Goal: Information Seeking & Learning: Check status

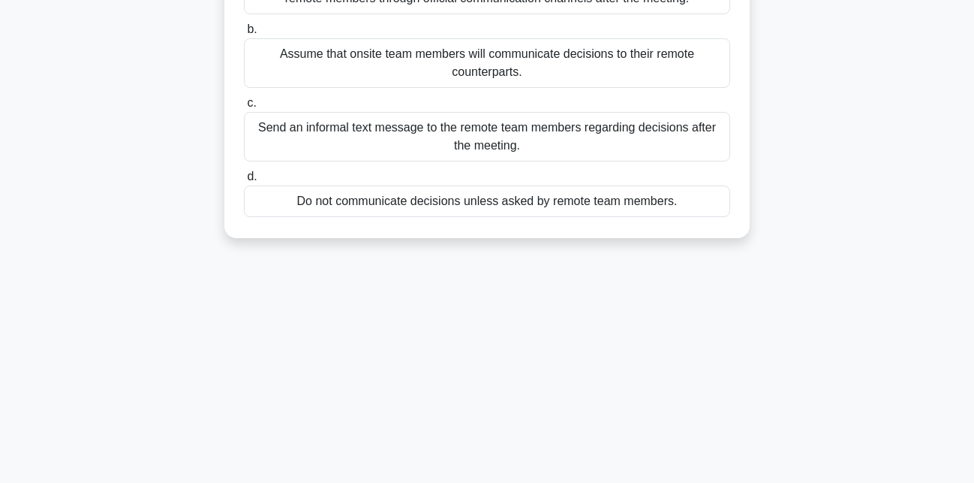
scroll to position [77, 0]
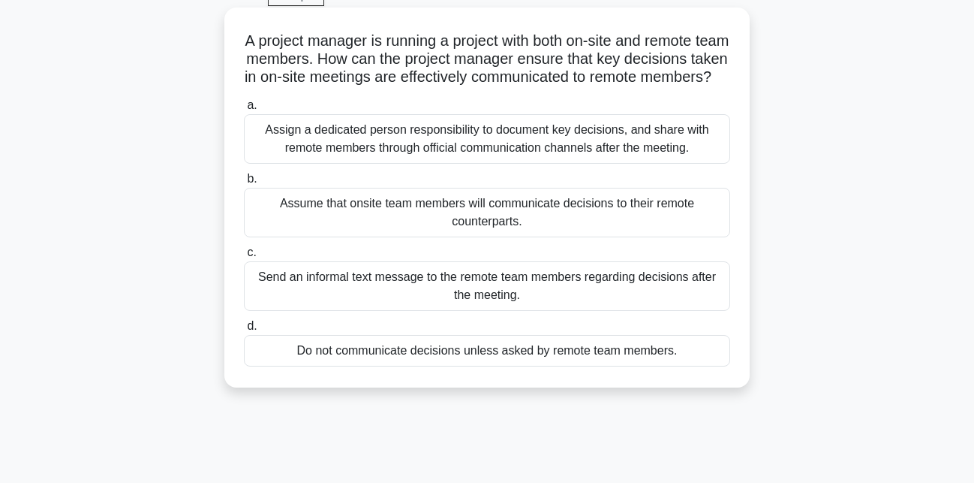
click at [341, 161] on div "Assign a dedicated person responsibility to document key decisions, and share w…" at bounding box center [487, 139] width 486 height 50
click at [244, 110] on input "a. Assign a dedicated person responsibility to document key decisions, and shar…" at bounding box center [244, 106] width 0 height 10
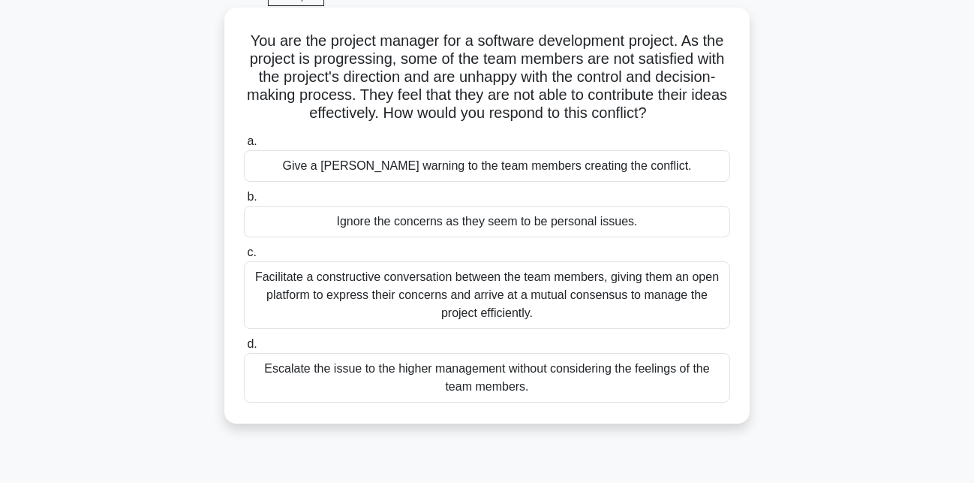
click at [528, 296] on div "Facilitate a constructive conversation between the team members, giving them an…" at bounding box center [487, 295] width 486 height 68
click at [244, 257] on input "c. Facilitate a constructive conversation between the team members, giving them…" at bounding box center [244, 253] width 0 height 10
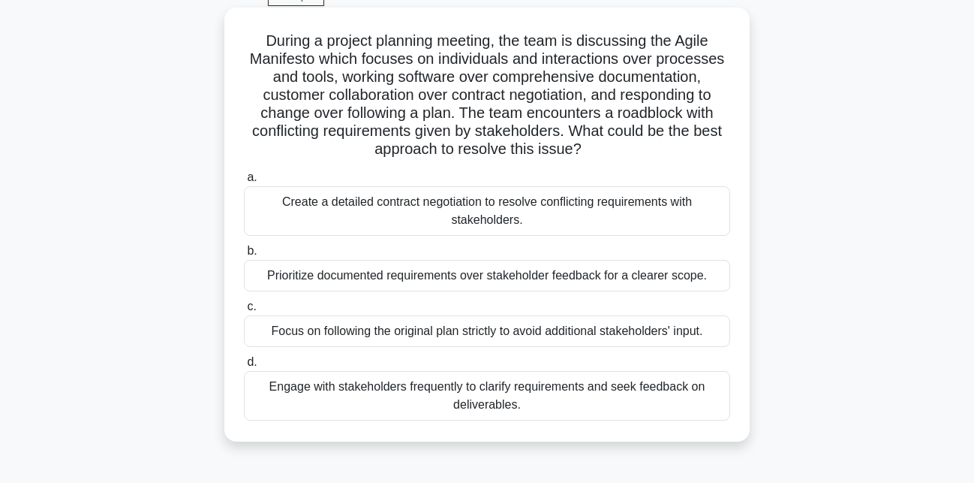
click at [512, 209] on div "Create a detailed contract negotiation to resolve conflicting requirements with…" at bounding box center [487, 211] width 486 height 50
click at [244, 182] on input "a. Create a detailed contract negotiation to resolve conflicting requirements w…" at bounding box center [244, 178] width 0 height 10
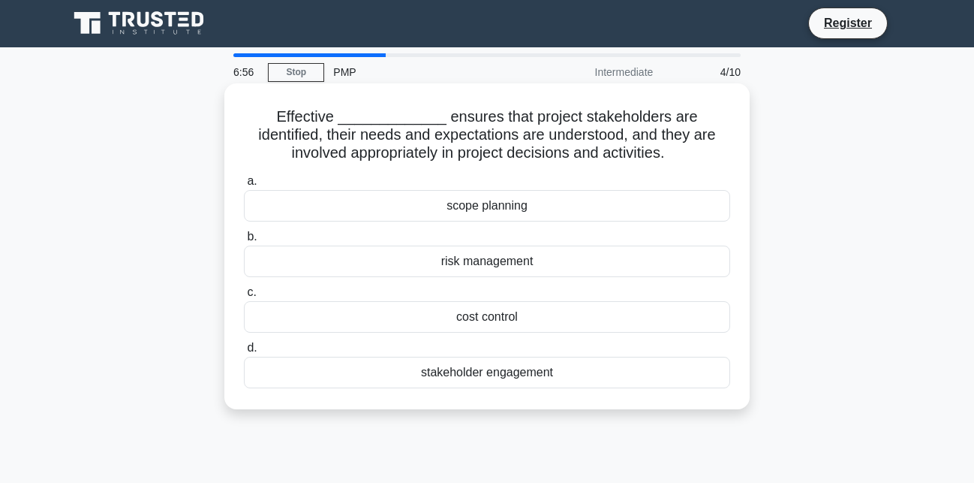
scroll to position [0, 0]
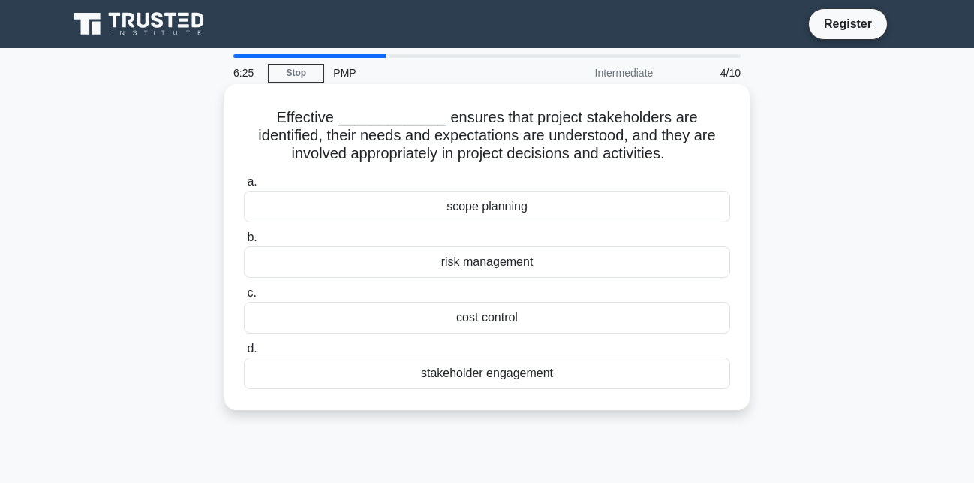
click at [510, 377] on div "stakeholder engagement" at bounding box center [487, 373] width 486 height 32
click at [244, 353] on input "d. stakeholder engagement" at bounding box center [244, 349] width 0 height 10
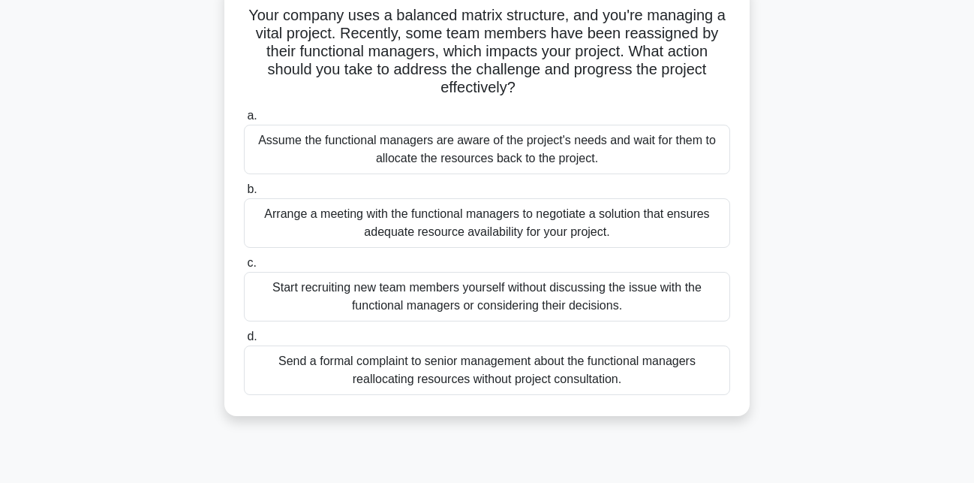
scroll to position [77, 0]
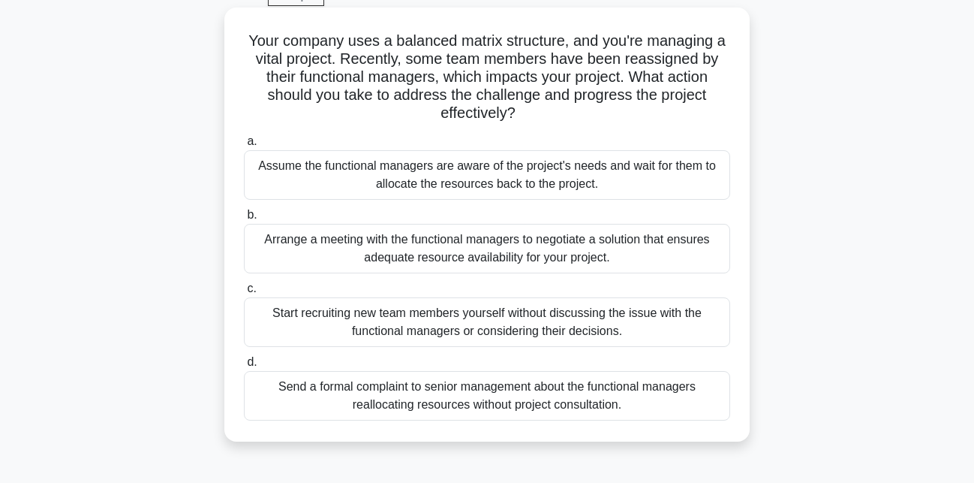
click at [609, 259] on div "Arrange a meeting with the functional managers to negotiate a solution that ens…" at bounding box center [487, 249] width 486 height 50
click at [244, 220] on input "b. Arrange a meeting with the functional managers to negotiate a solution that …" at bounding box center [244, 215] width 0 height 10
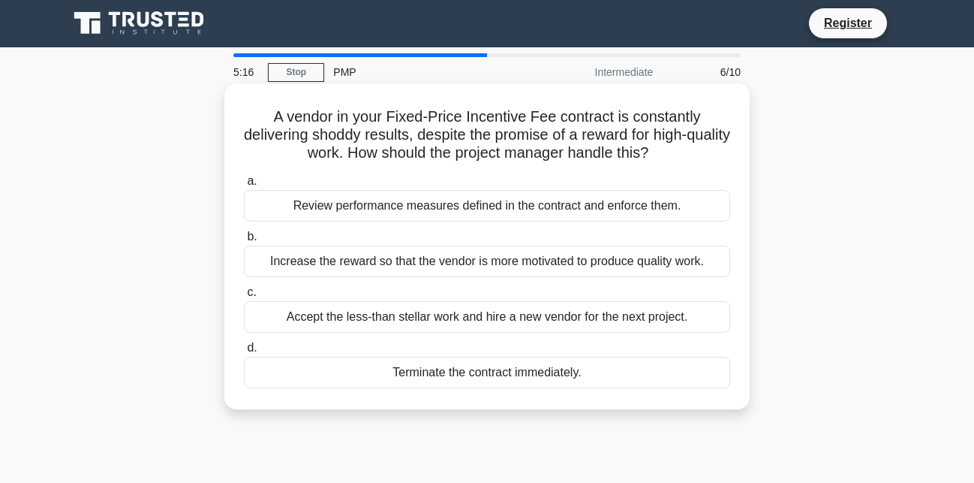
scroll to position [0, 0]
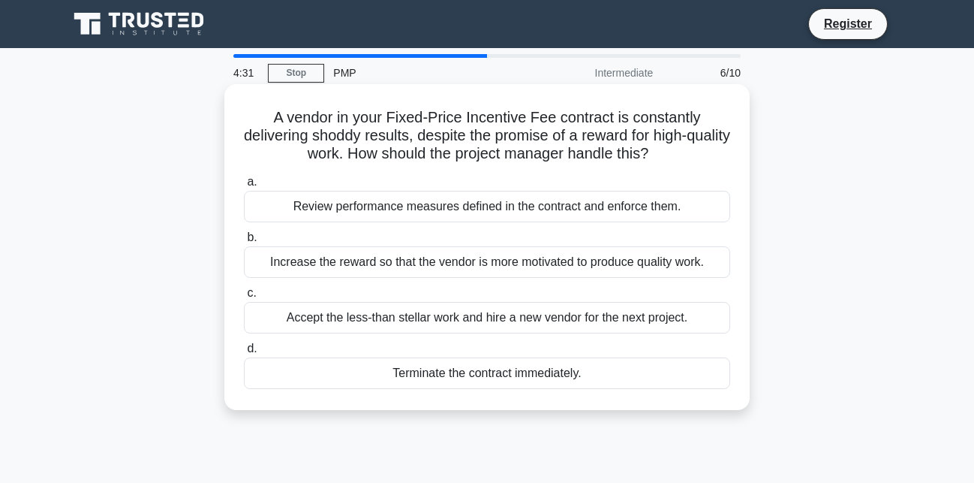
click at [497, 209] on div "Review performance measures defined in the contract and enforce them." at bounding box center [487, 207] width 486 height 32
click at [244, 187] on input "a. Review performance measures defined in the contract and enforce them." at bounding box center [244, 182] width 0 height 10
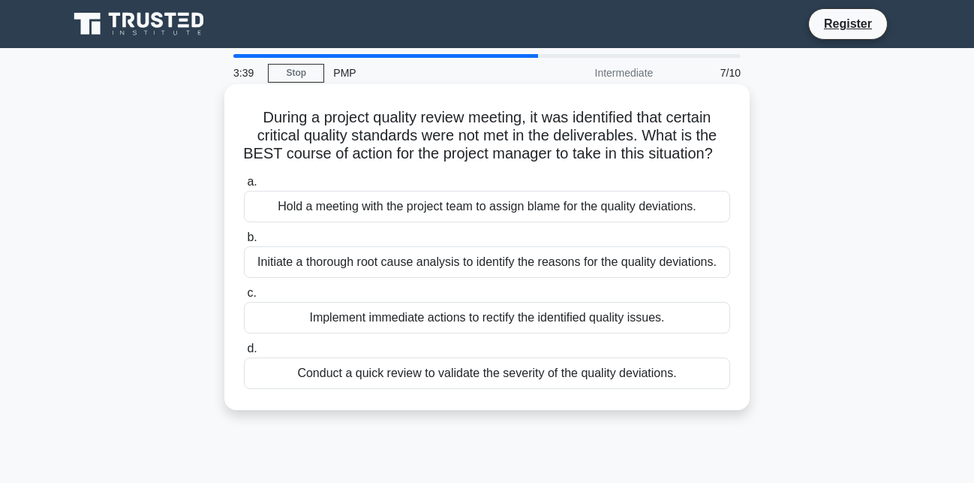
click at [527, 318] on div "Implement immediate actions to rectify the identified quality issues." at bounding box center [487, 318] width 486 height 32
click at [244, 298] on input "c. Implement immediate actions to rectify the identified quality issues." at bounding box center [244, 293] width 0 height 10
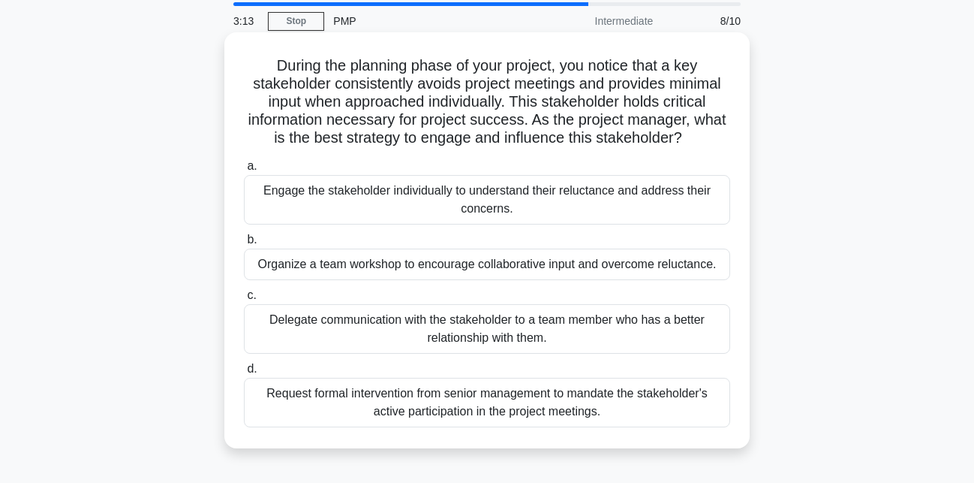
scroll to position [77, 0]
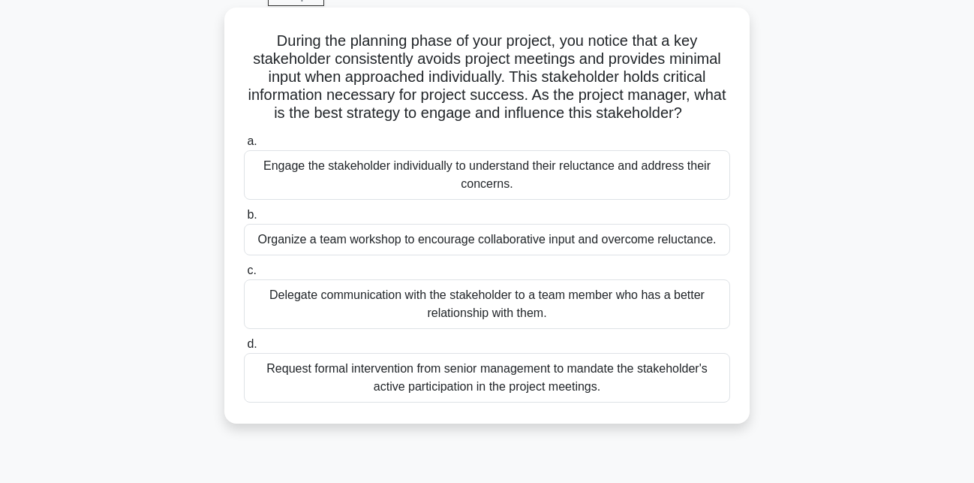
click at [549, 242] on div "Organize a team workshop to encourage collaborative input and overcome reluctan…" at bounding box center [487, 240] width 486 height 32
click at [244, 220] on input "b. Organize a team workshop to encourage collaborative input and overcome reluc…" at bounding box center [244, 215] width 0 height 10
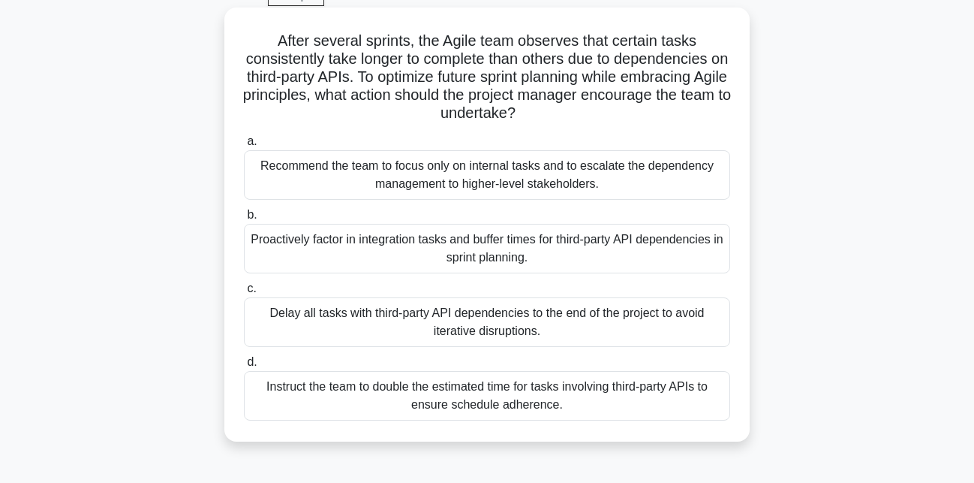
click at [517, 251] on div "Proactively factor in integration tasks and buffer times for third-party API de…" at bounding box center [487, 249] width 486 height 50
click at [244, 220] on input "b. Proactively factor in integration tasks and buffer times for third-party API…" at bounding box center [244, 215] width 0 height 10
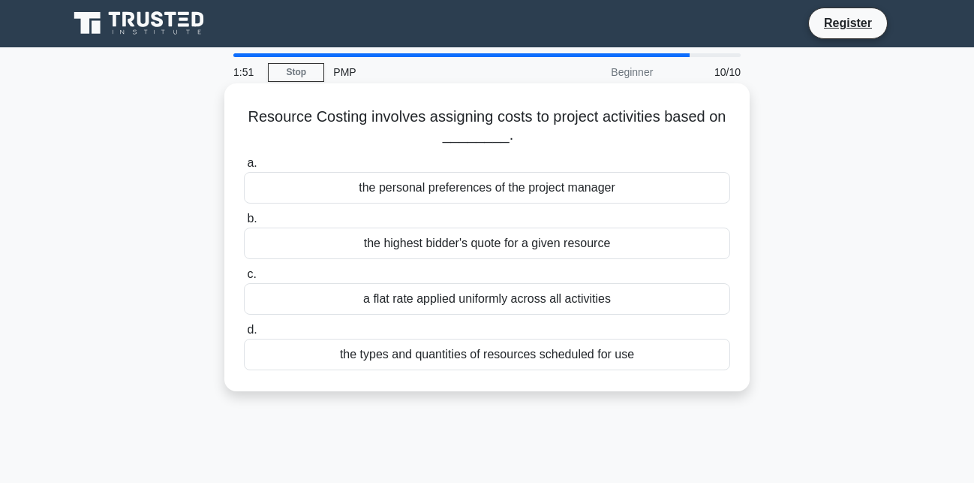
scroll to position [0, 0]
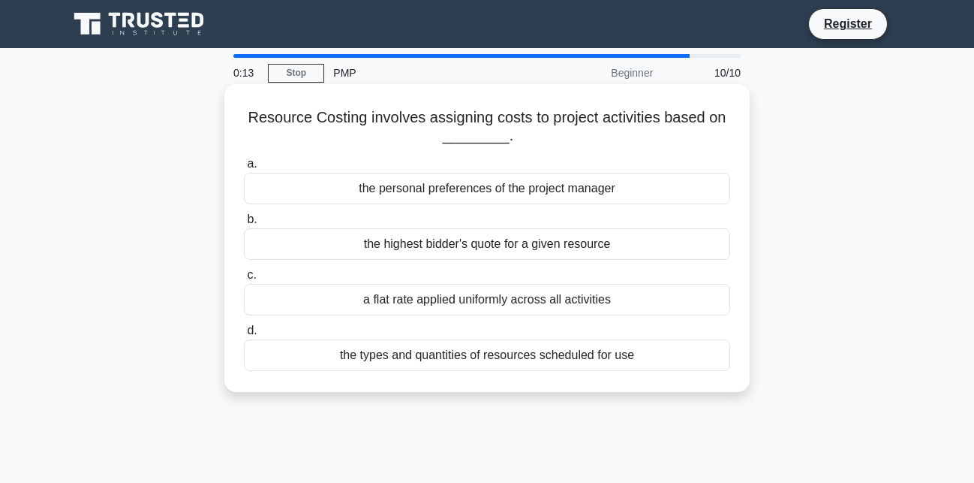
click at [487, 362] on div "the types and quantities of resources scheduled for use" at bounding box center [487, 355] width 486 height 32
click at [244, 335] on input "d. the types and quantities of resources scheduled for use" at bounding box center [244, 331] width 0 height 10
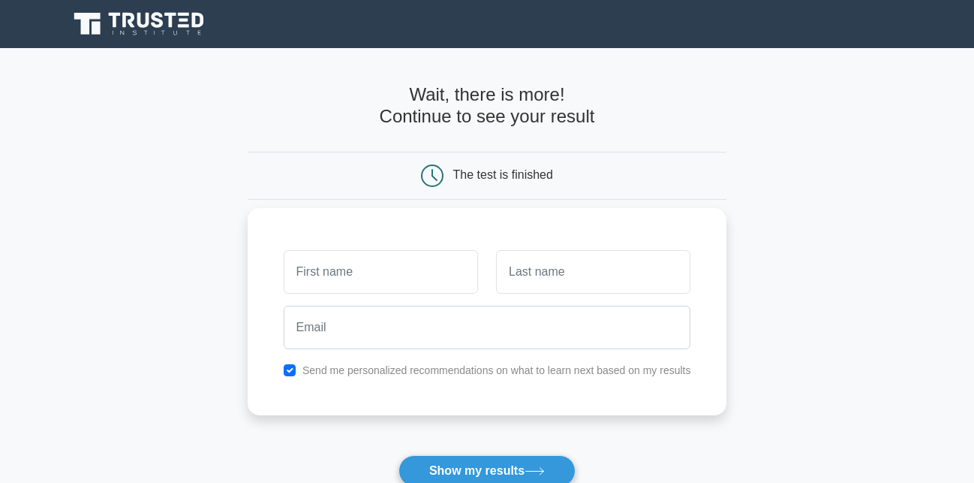
type input "v"
type input "R"
type input "Val"
click at [528, 280] on input "text" at bounding box center [593, 272] width 194 height 44
type input "Republica"
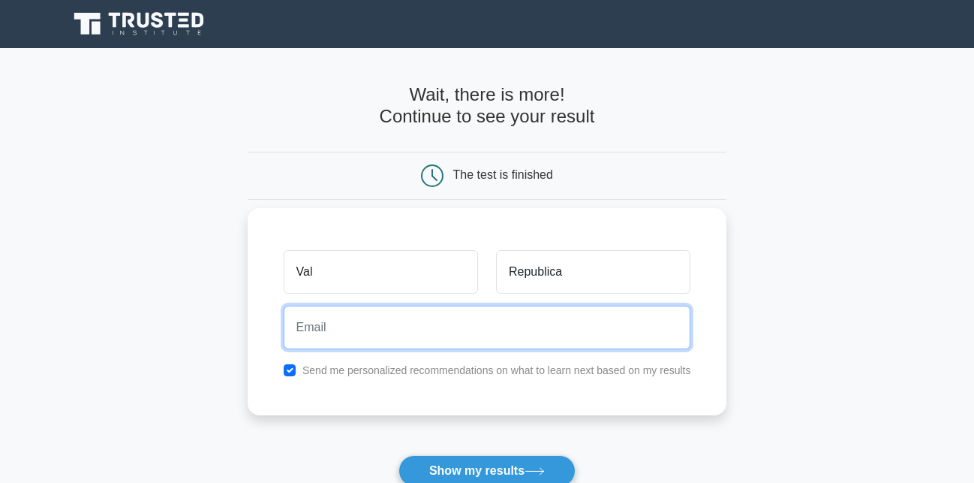
click at [364, 332] on input "email" at bounding box center [488, 327] width 408 height 44
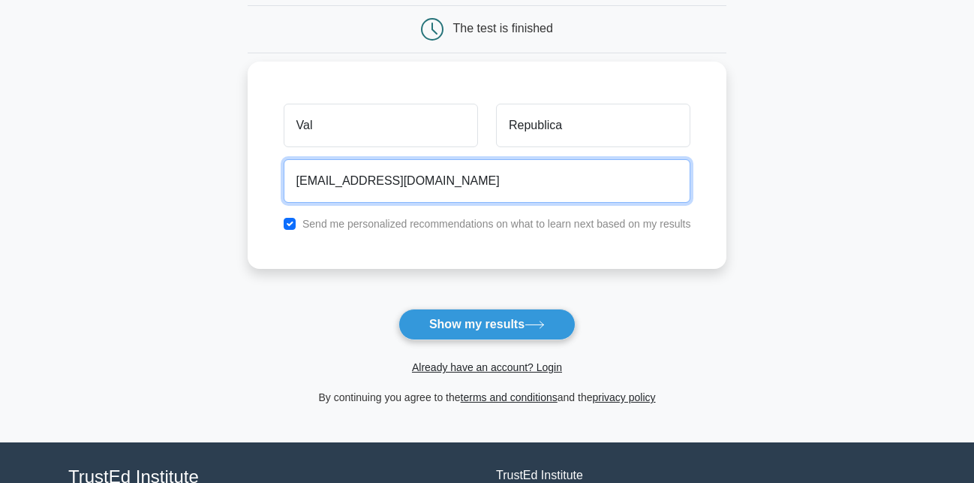
scroll to position [153, 0]
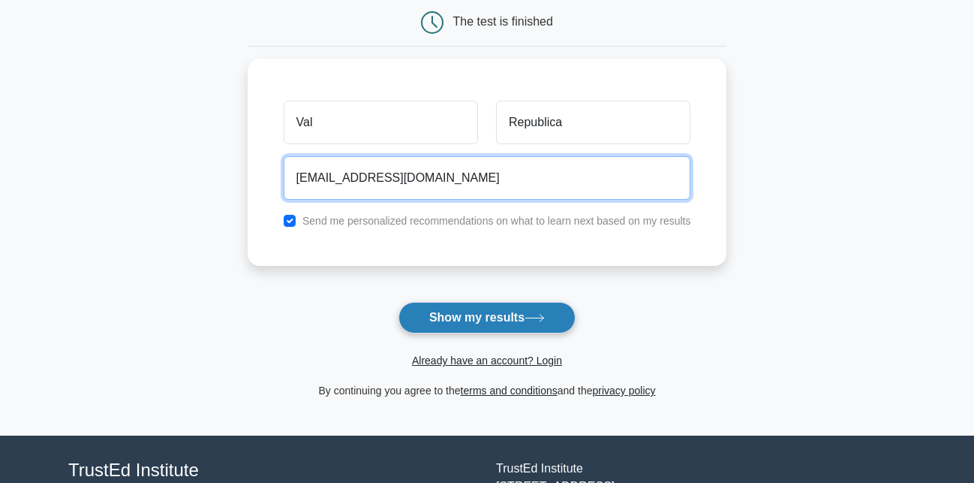
type input "vvrepublica@gmail.com"
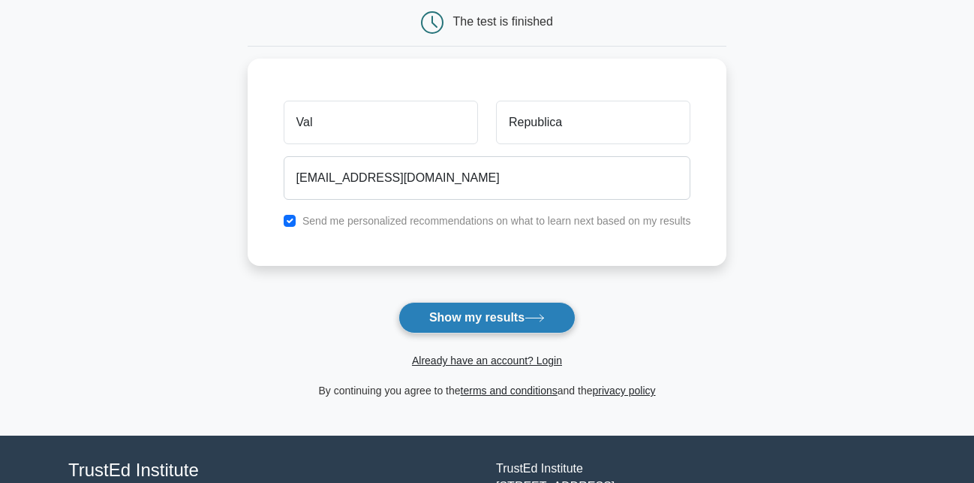
click at [492, 320] on button "Show my results" at bounding box center [487, 318] width 177 height 32
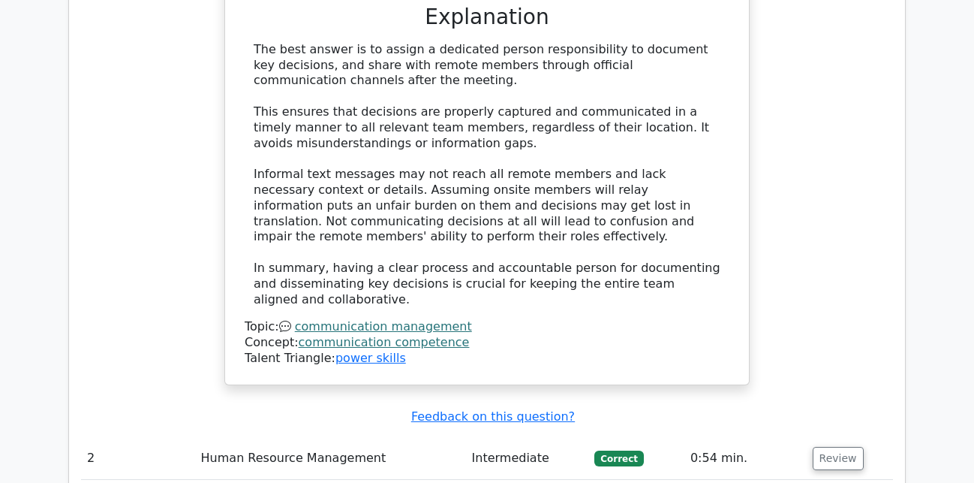
scroll to position [2067, 0]
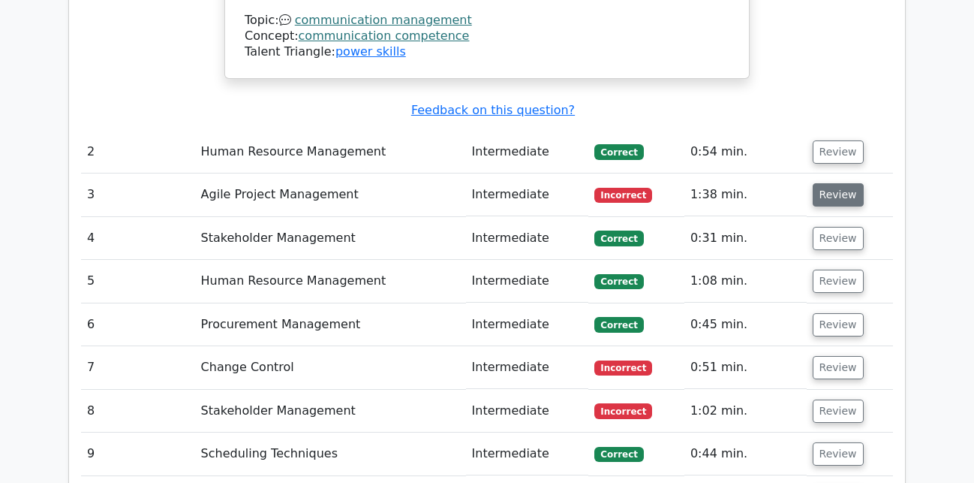
click at [840, 183] on button "Review" at bounding box center [838, 194] width 51 height 23
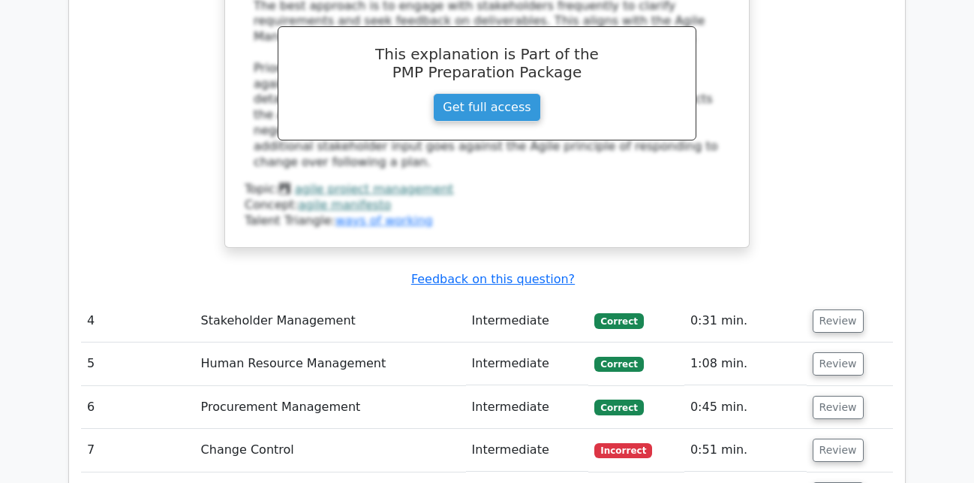
scroll to position [2909, 0]
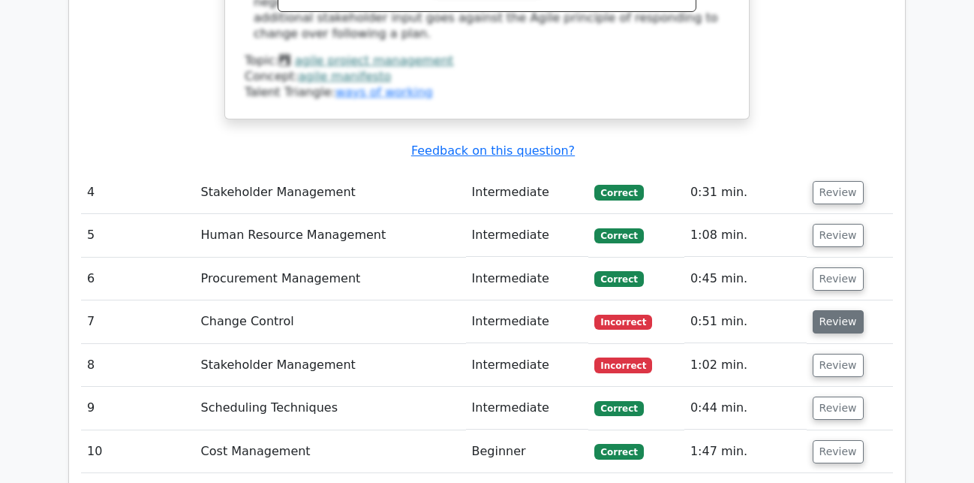
click at [825, 310] on button "Review" at bounding box center [838, 321] width 51 height 23
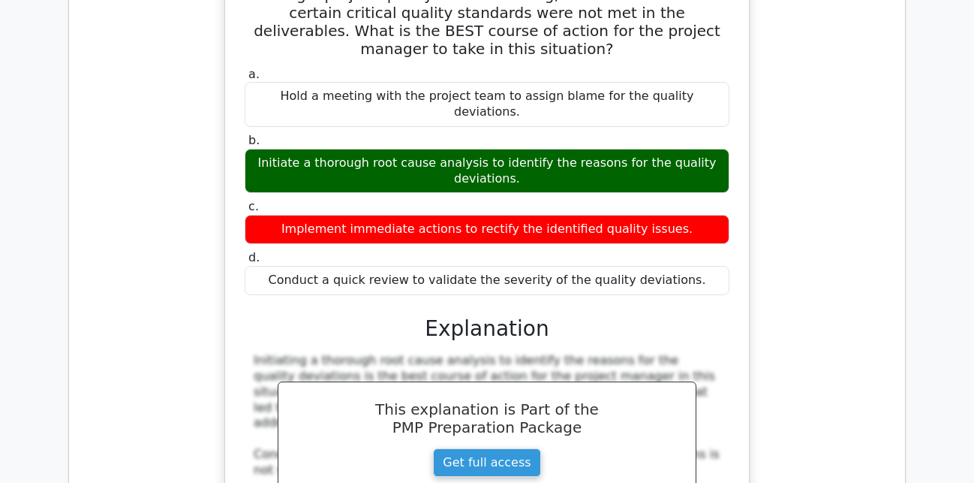
scroll to position [3598, 0]
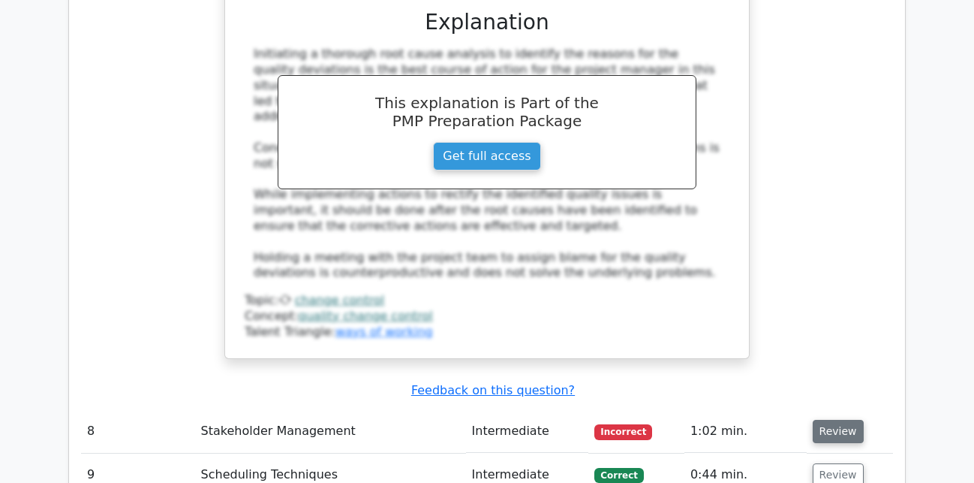
click at [833, 420] on button "Review" at bounding box center [838, 431] width 51 height 23
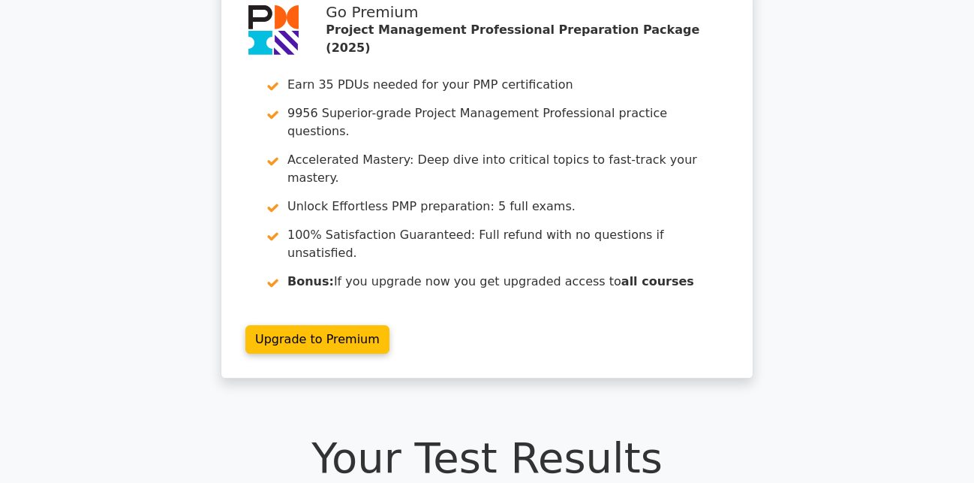
scroll to position [0, 0]
